Goal: Task Accomplishment & Management: Manage account settings

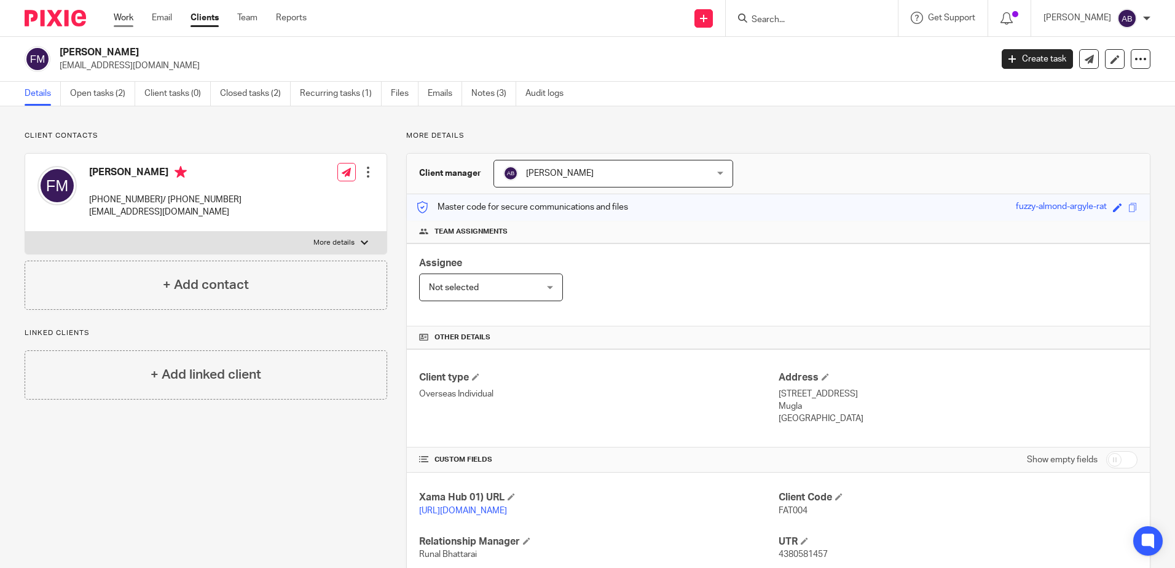
click at [132, 14] on link "Work" at bounding box center [124, 18] width 20 height 12
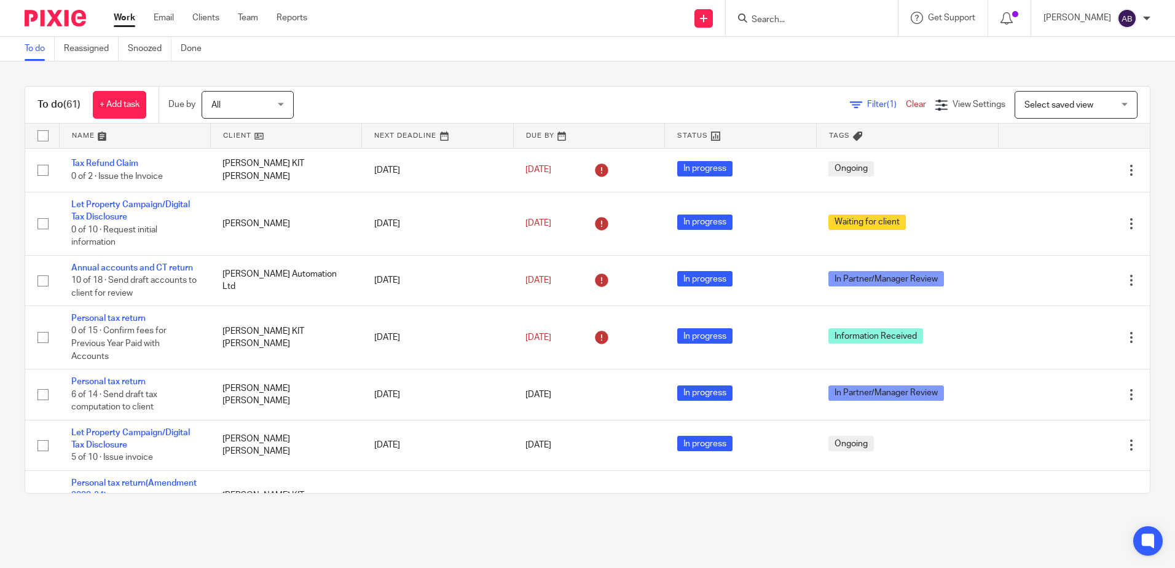
click at [797, 23] on input "Search" at bounding box center [806, 20] width 111 height 11
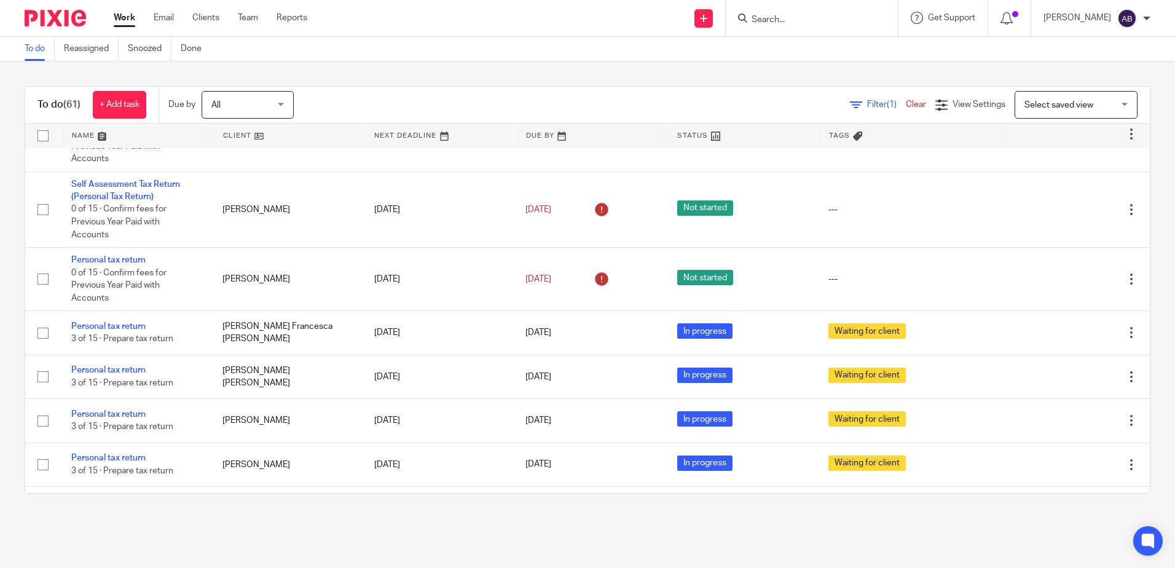
scroll to position [1906, 0]
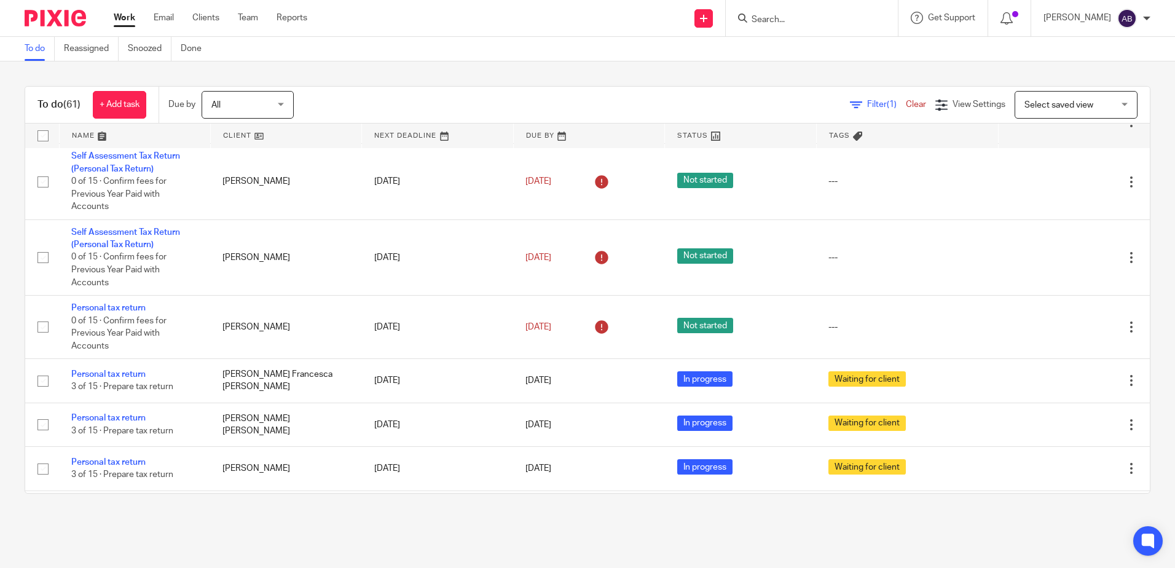
click at [116, 132] on link at bounding box center [135, 136] width 151 height 25
click at [98, 133] on link at bounding box center [135, 136] width 151 height 25
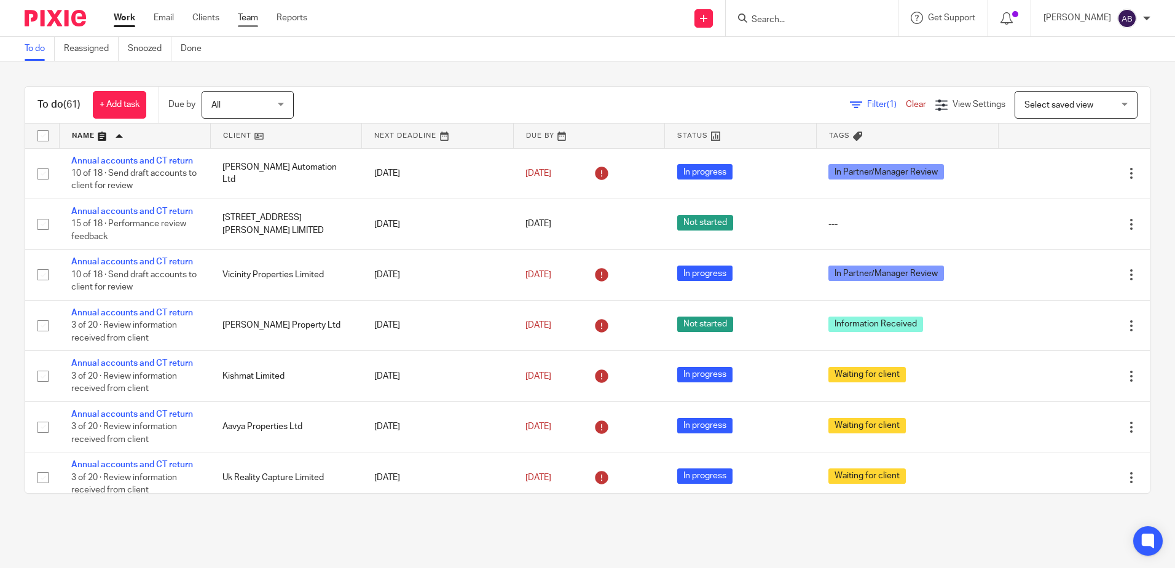
click at [245, 19] on link "Team" at bounding box center [248, 18] width 20 height 12
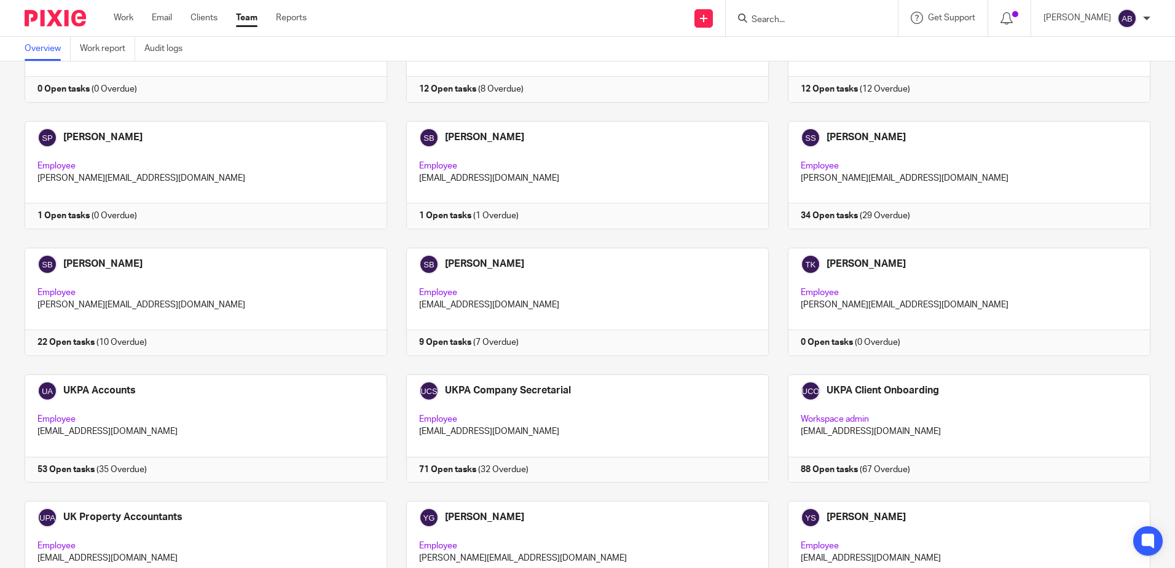
scroll to position [3136, 0]
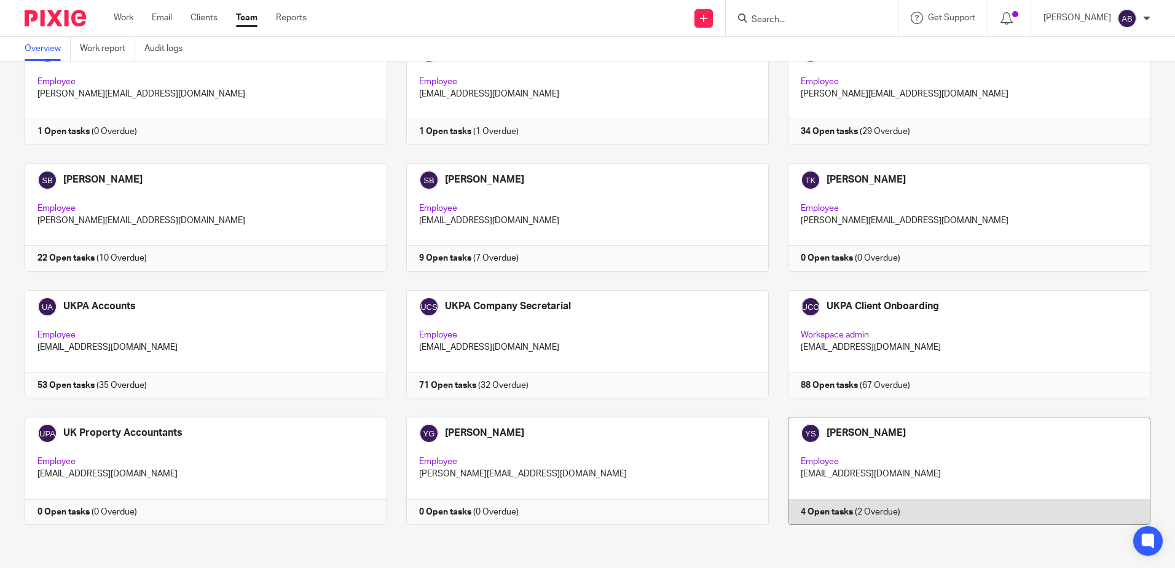
click at [851, 428] on link at bounding box center [960, 471] width 382 height 108
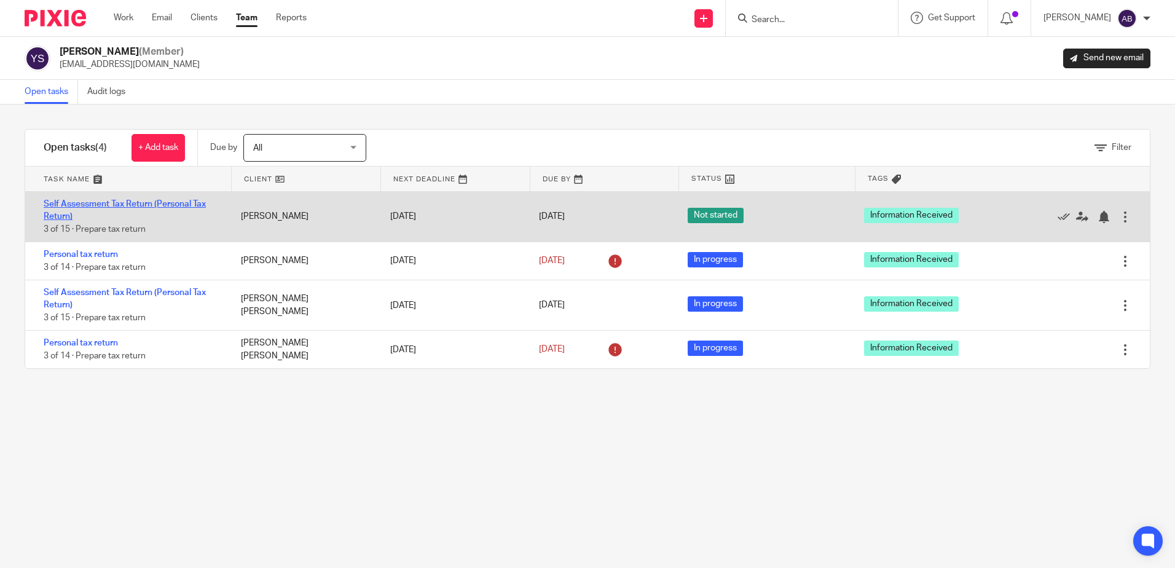
click at [125, 204] on link "Self Assessment Tax Return (Personal Tax Return)" at bounding box center [125, 210] width 162 height 21
click at [98, 204] on link "Self Assessment Tax Return (Personal Tax Return)" at bounding box center [125, 210] width 162 height 21
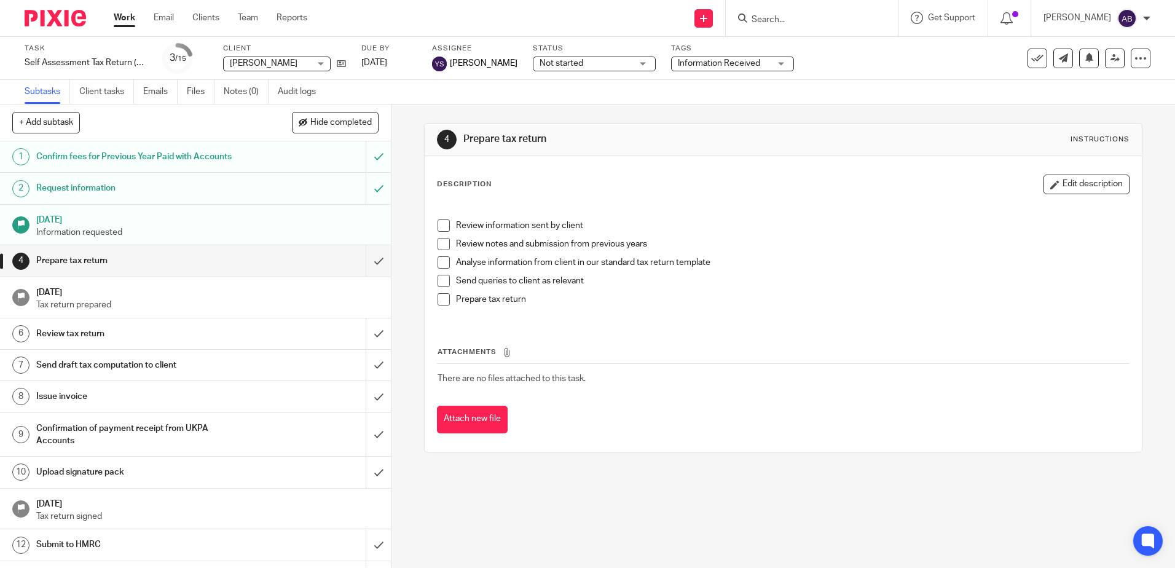
click at [263, 61] on span "[PERSON_NAME]" at bounding box center [264, 63] width 68 height 9
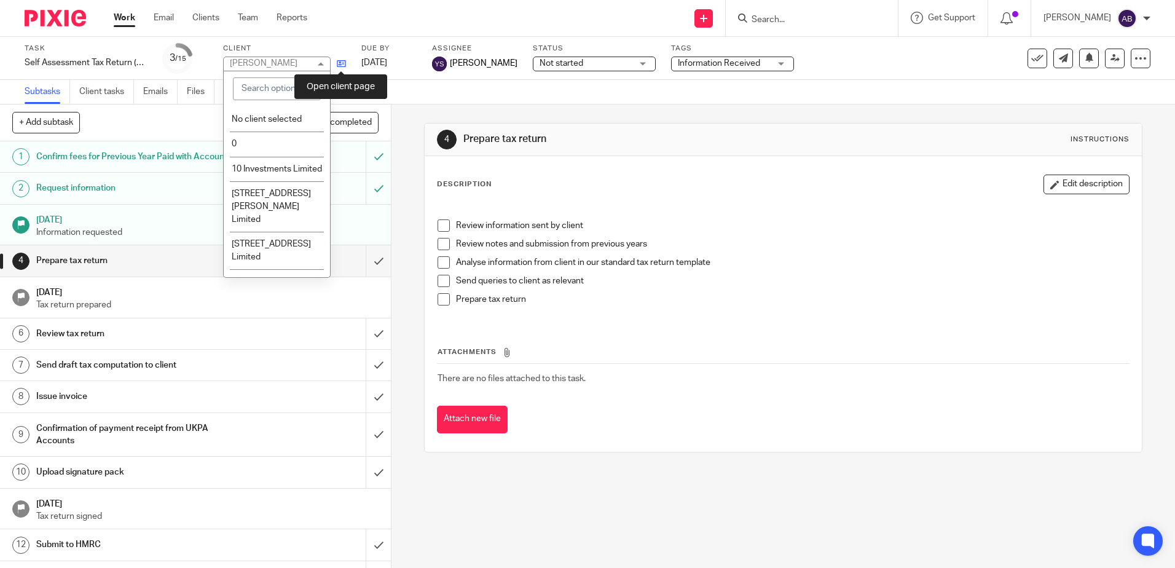
click at [344, 63] on icon at bounding box center [341, 63] width 9 height 9
